Goal: Task Accomplishment & Management: Use online tool/utility

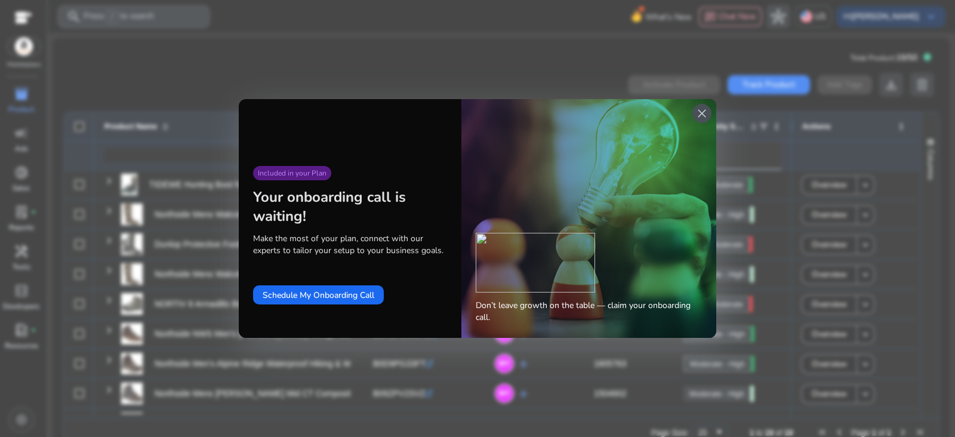
scroll to position [0, 108]
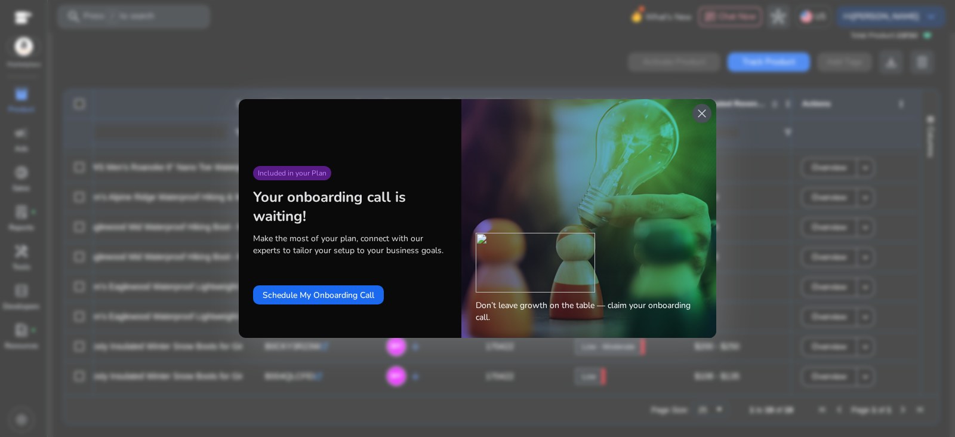
click at [704, 113] on span "close" at bounding box center [702, 113] width 14 height 14
